Goal: Task Accomplishment & Management: Use online tool/utility

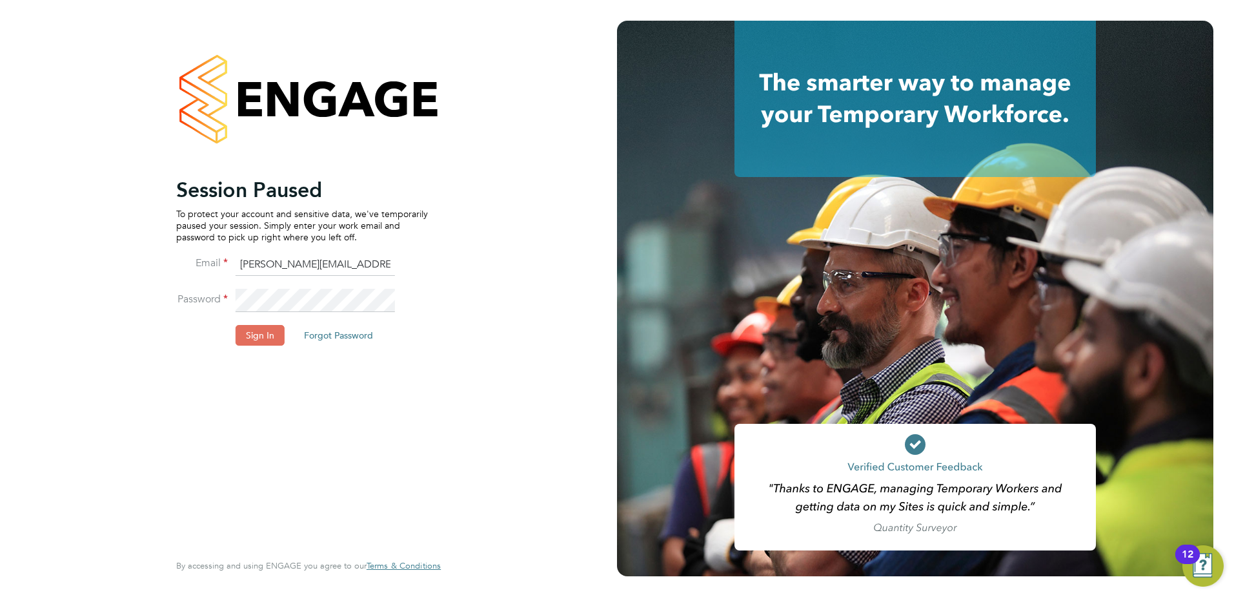
click at [289, 336] on li "Sign In Forgot Password" at bounding box center [302, 342] width 252 height 34
click at [279, 336] on button "Sign In" at bounding box center [260, 335] width 49 height 21
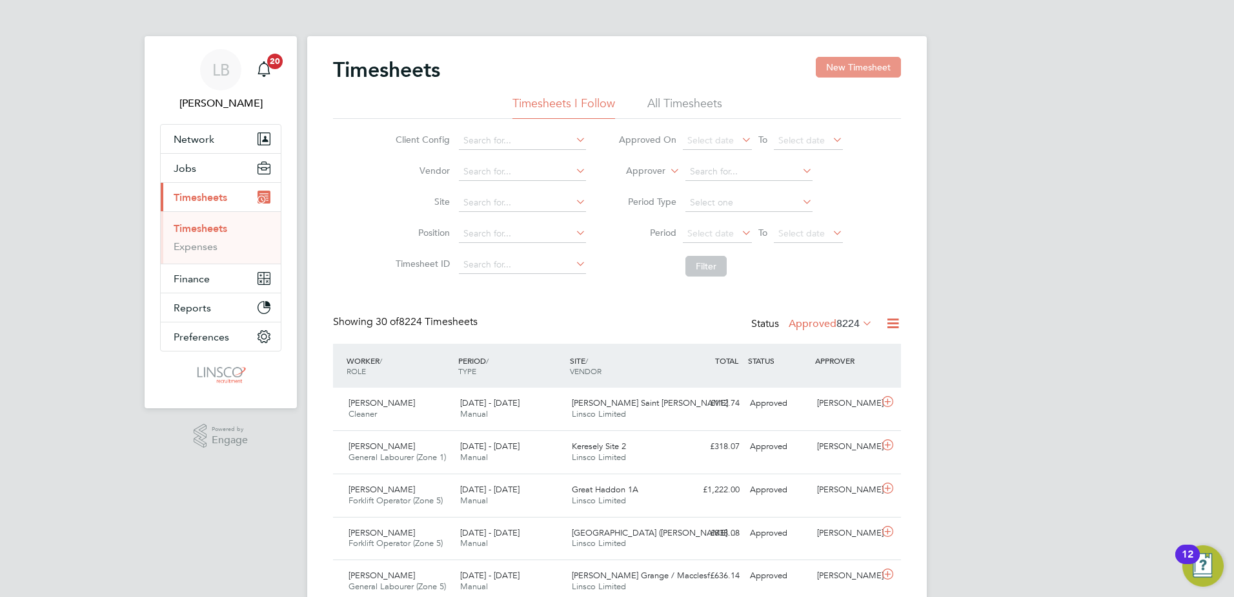
click at [846, 76] on button "New Timesheet" at bounding box center [858, 67] width 85 height 21
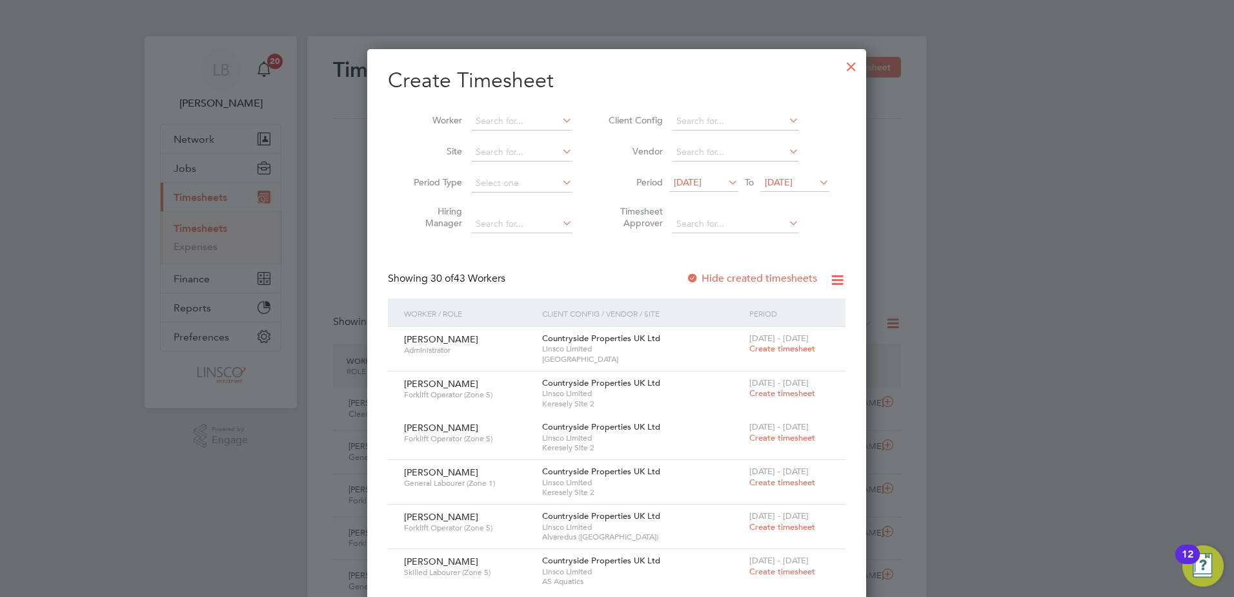
click at [857, 56] on div at bounding box center [851, 63] width 23 height 23
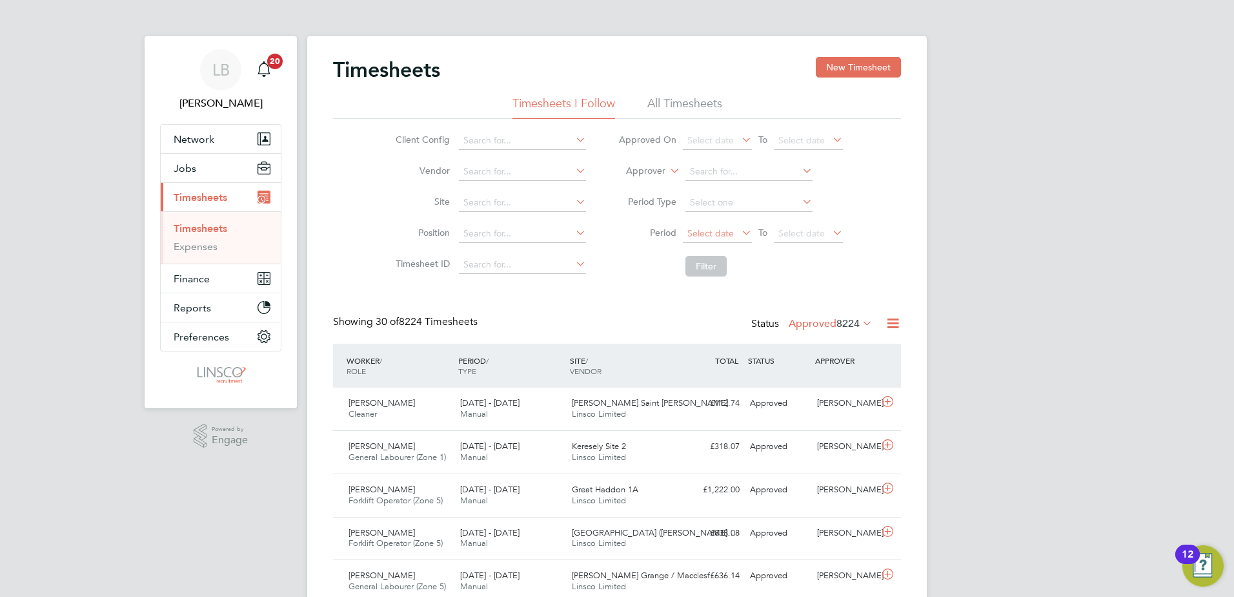
click at [726, 234] on span "Select date" at bounding box center [711, 233] width 46 height 12
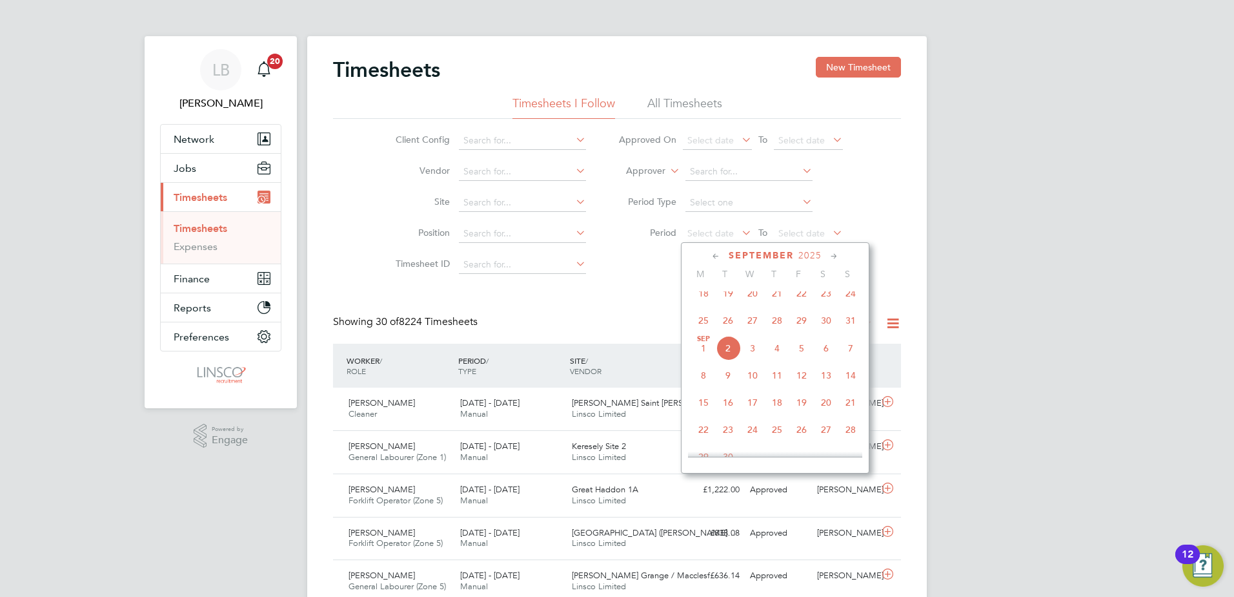
click at [706, 331] on span "25" at bounding box center [703, 320] width 25 height 25
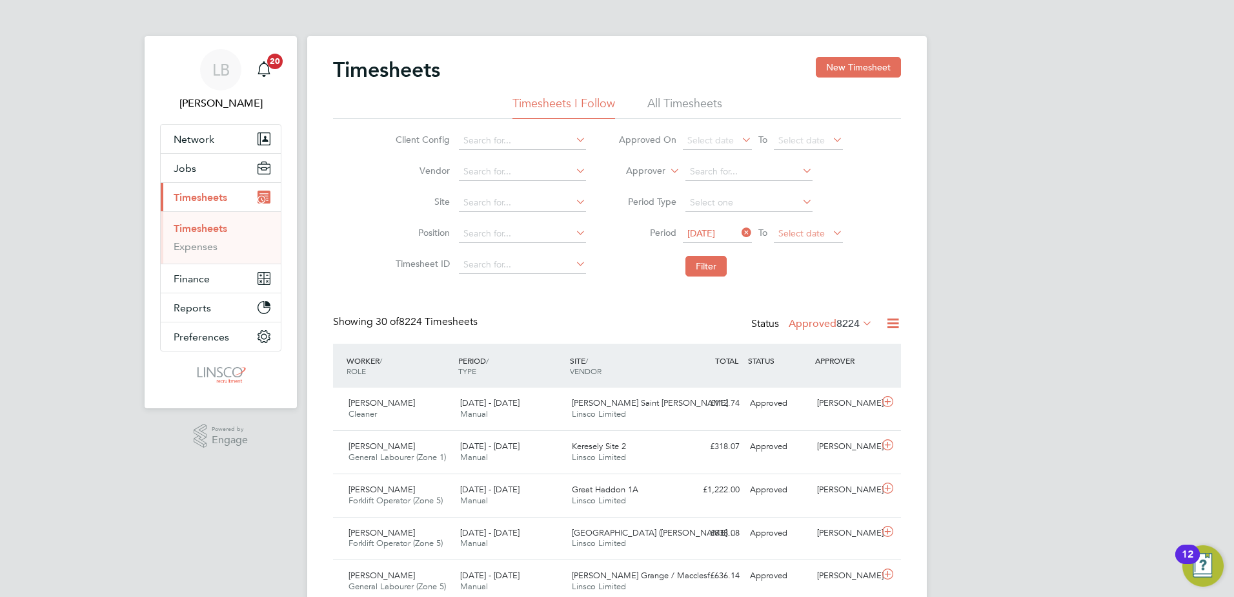
click at [837, 240] on span "Select date" at bounding box center [808, 233] width 69 height 17
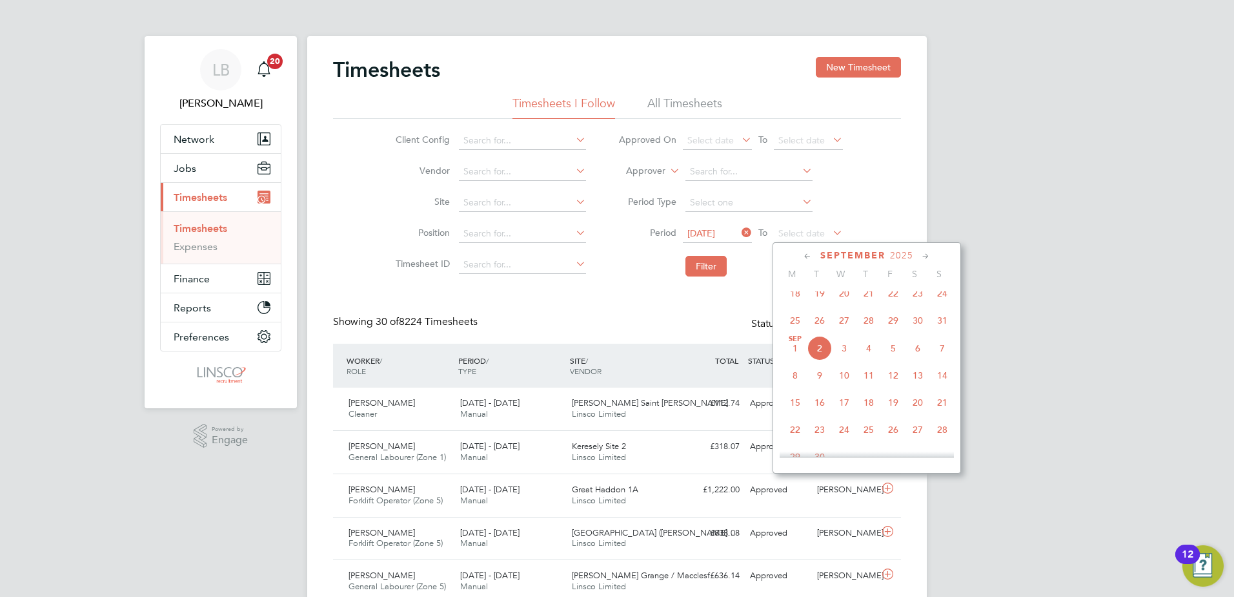
click at [937, 327] on span "31" at bounding box center [942, 320] width 25 height 25
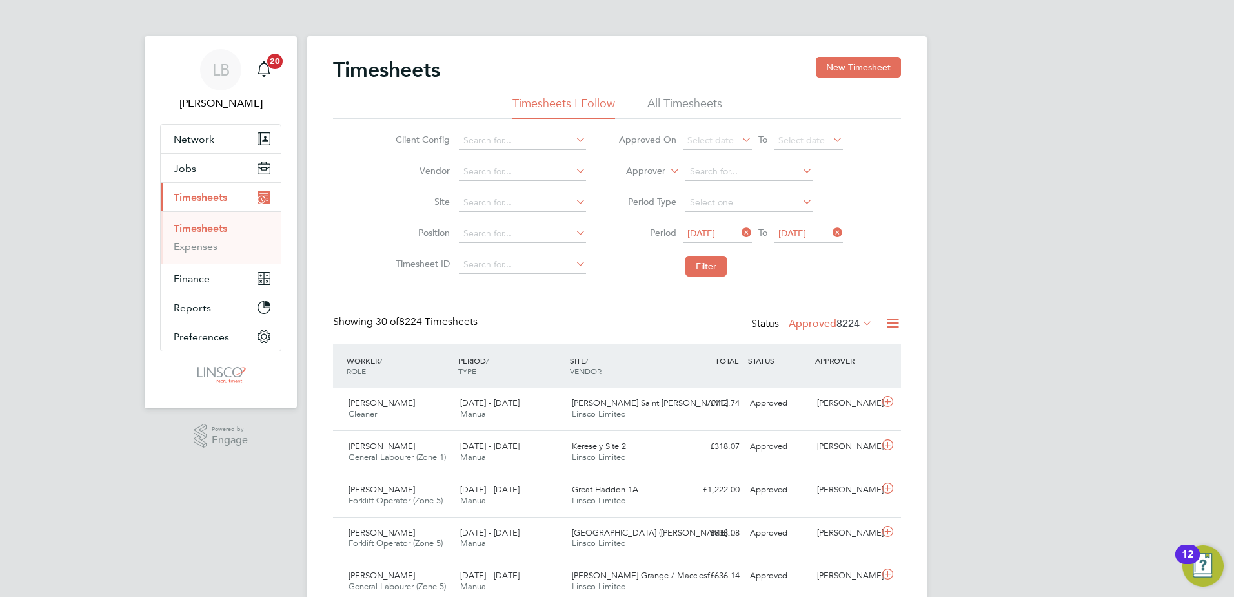
click at [733, 274] on li "Filter" at bounding box center [730, 266] width 257 height 34
click at [724, 272] on button "Filter" at bounding box center [706, 266] width 41 height 21
